Goal: Find specific page/section

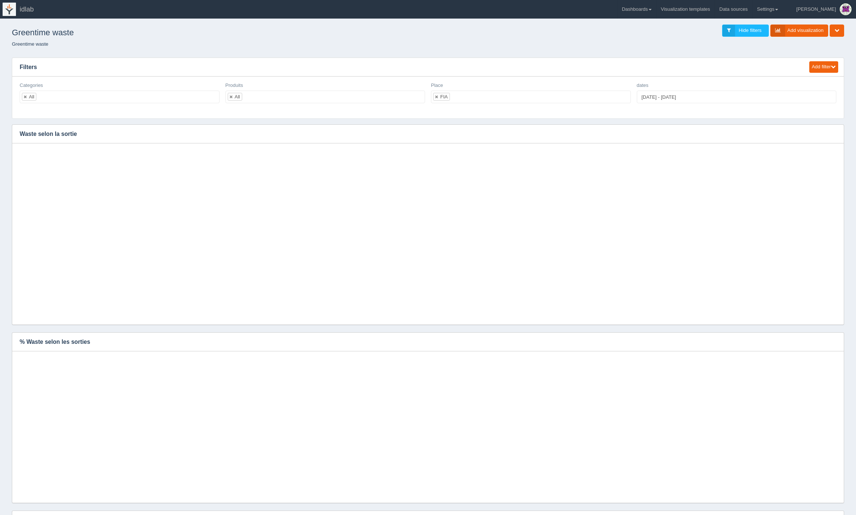
select select "FIA"
click at [455, 98] on input "text" at bounding box center [454, 97] width 13 height 12
click at [455, 99] on input "text" at bounding box center [454, 97] width 13 height 12
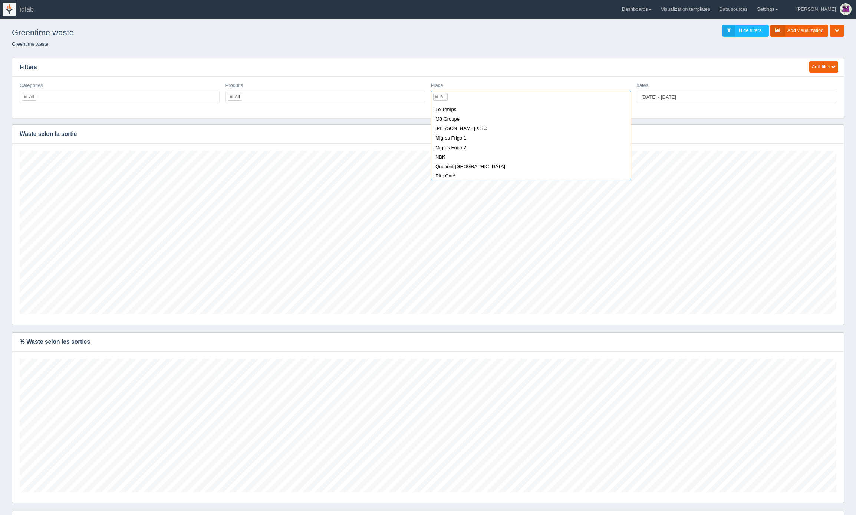
scroll to position [504, 0]
select select "McDonald s SC"
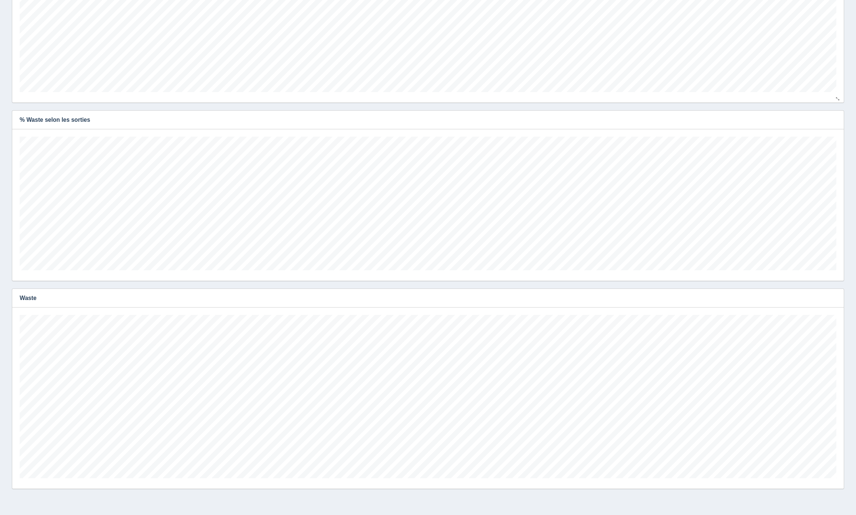
scroll to position [238, 0]
